Goal: Find specific page/section: Find specific page/section

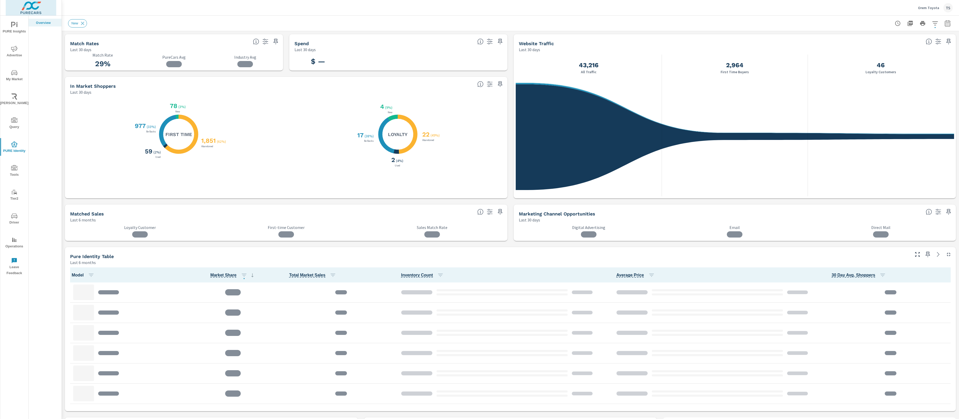
click at [28, 10] on img at bounding box center [31, 7] width 51 height 21
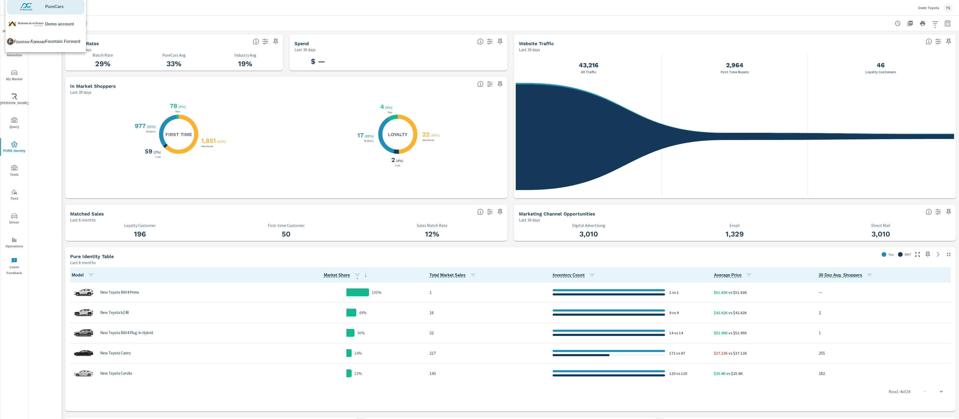
click at [935, 9] on div at bounding box center [479, 209] width 959 height 419
click at [933, 6] on p "Orem Toyota" at bounding box center [928, 7] width 21 height 5
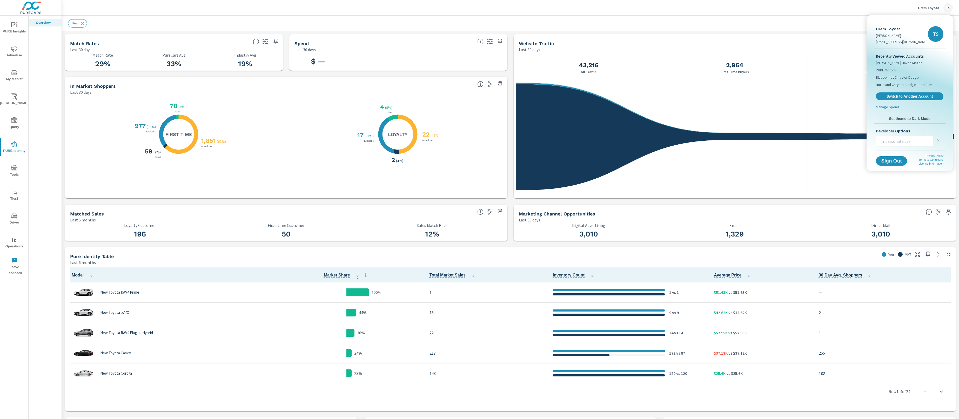
click at [897, 138] on input "text" at bounding box center [904, 142] width 57 height 14
click at [778, 20] on div at bounding box center [479, 209] width 959 height 419
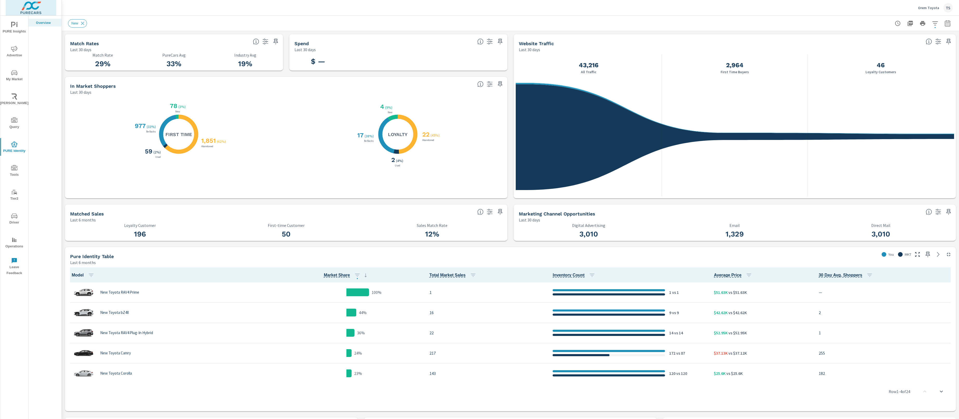
click at [42, 8] on img at bounding box center [31, 7] width 51 height 21
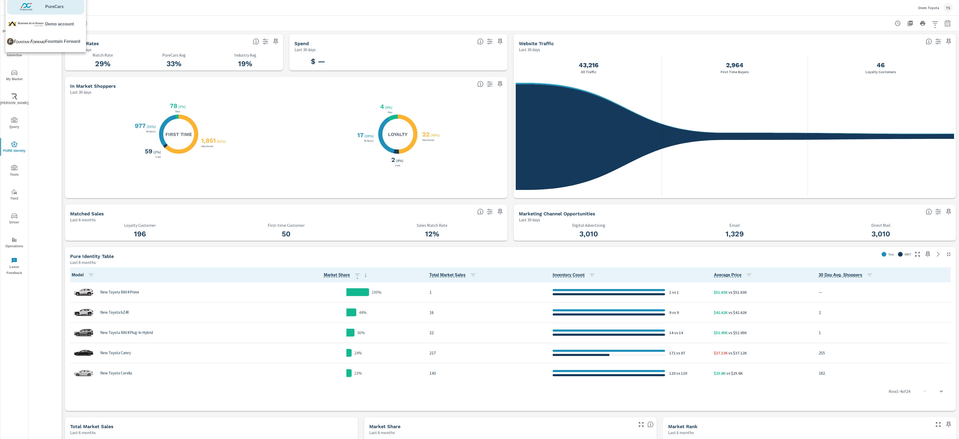
click at [58, 120] on div at bounding box center [479, 219] width 959 height 439
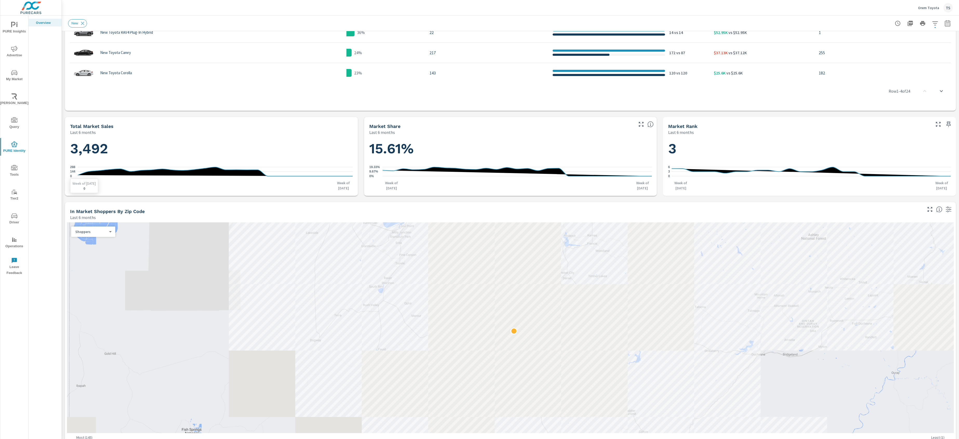
scroll to position [316, 0]
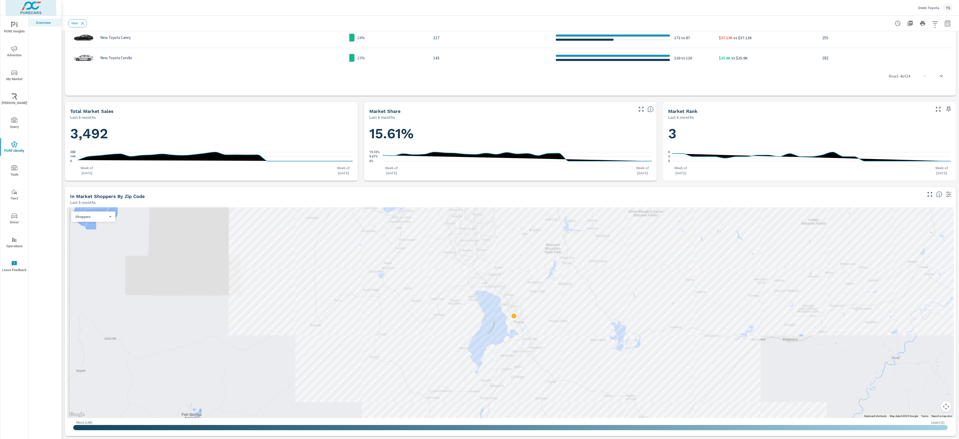
click at [44, 9] on img at bounding box center [31, 7] width 51 height 21
